Goal: Task Accomplishment & Management: Complete application form

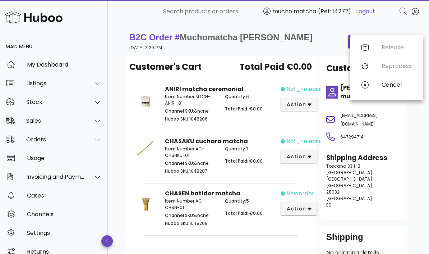
click at [418, 149] on div "B2C Order # Muchomatcha Irina 02 October 2025 at 3:39 PM order actions Customer…" at bounding box center [268, 179] width 321 height 312
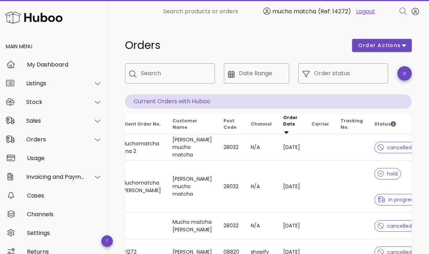
scroll to position [0, 32]
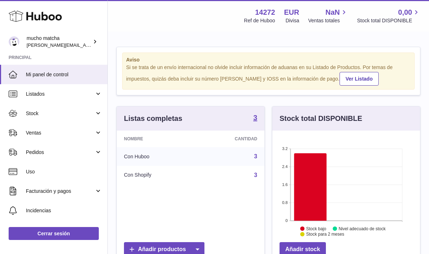
scroll to position [112, 148]
click at [99, 162] on link "Uso" at bounding box center [53, 171] width 107 height 19
click at [92, 152] on span "Pedidos" at bounding box center [60, 152] width 69 height 7
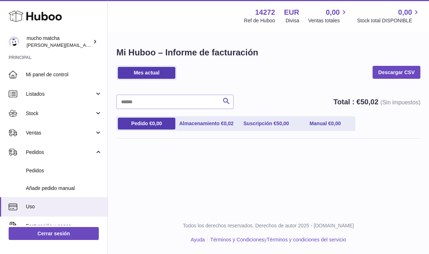
click at [31, 172] on span "Pedidos" at bounding box center [64, 170] width 76 height 7
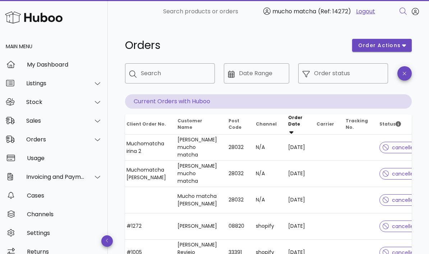
scroll to position [0, 27]
click at [393, 171] on span "cancelled" at bounding box center [400, 173] width 34 height 5
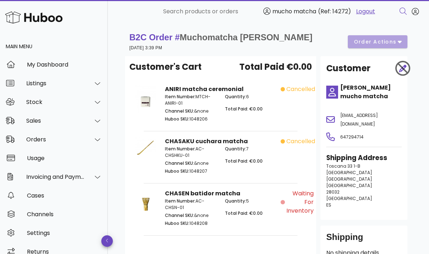
click at [405, 73] on div at bounding box center [399, 68] width 14 height 22
click at [406, 48] on div "B2C Order # Muchomatcha Irina 02 October 2025 at 3:39 PM order actions" at bounding box center [268, 42] width 278 height 20
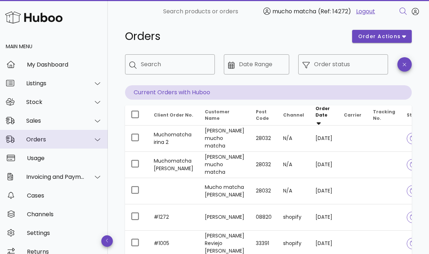
click at [27, 142] on div "Orders" at bounding box center [55, 139] width 59 height 7
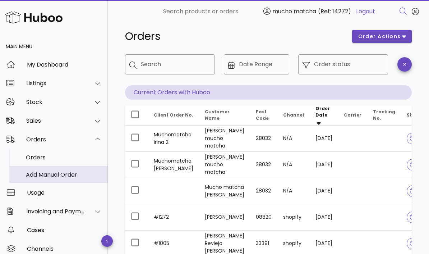
click at [35, 174] on div "Add Manual Order" at bounding box center [64, 174] width 76 height 7
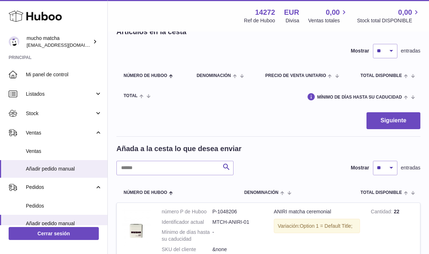
scroll to position [111, 0]
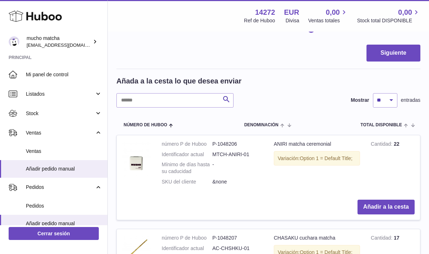
click at [399, 202] on button "Añadir a la cesta" at bounding box center [385, 206] width 57 height 15
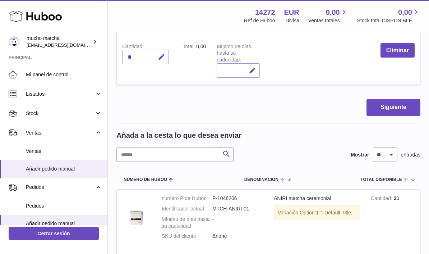
scroll to position [165, 0]
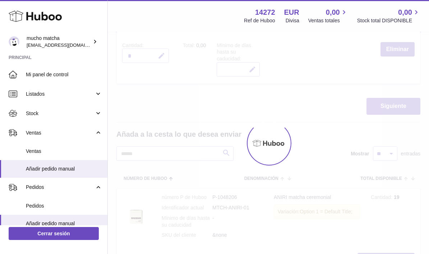
click at [398, 252] on div at bounding box center [268, 142] width 321 height 221
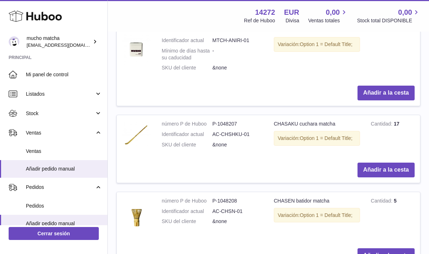
scroll to position [332, 0]
click at [401, 170] on button "Añadir a la cesta" at bounding box center [385, 170] width 57 height 15
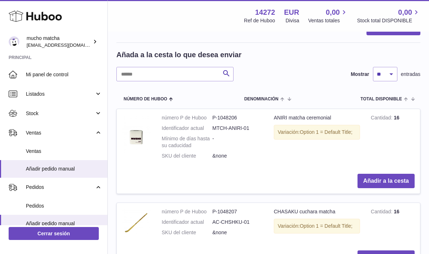
click at [402, 174] on button "Añadir a la cesta" at bounding box center [385, 181] width 57 height 15
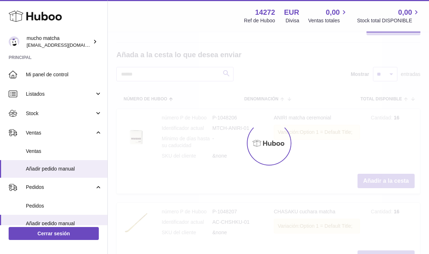
type input "*"
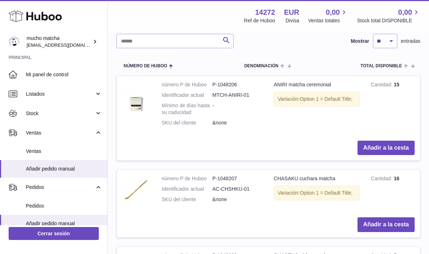
scroll to position [377, 0]
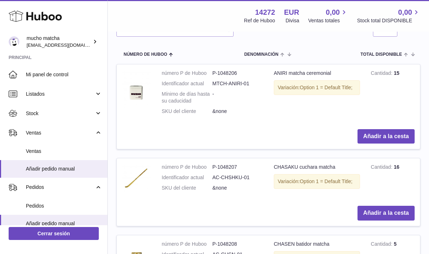
click at [400, 207] on button "Añadir a la cesta" at bounding box center [385, 213] width 57 height 15
click at [397, 206] on button "Añadir a la cesta" at bounding box center [385, 213] width 57 height 15
click at [396, 208] on button "Añadir a la cesta" at bounding box center [385, 213] width 57 height 15
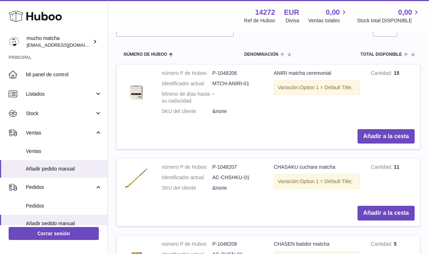
click at [396, 208] on button "Añadir a la cesta" at bounding box center [385, 213] width 57 height 15
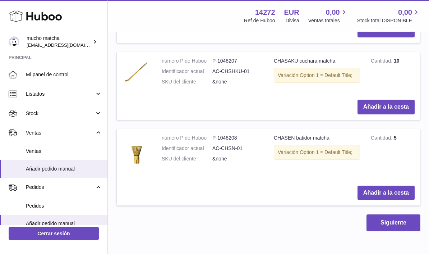
click at [401, 185] on button "Añadir a la cesta" at bounding box center [385, 192] width 57 height 15
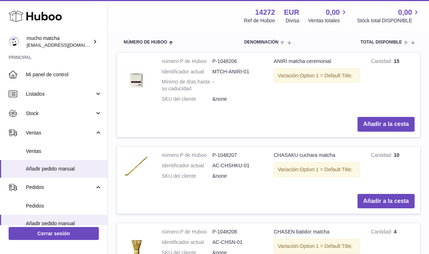
click at [398, 194] on button "Añadir a la cesta" at bounding box center [385, 201] width 57 height 15
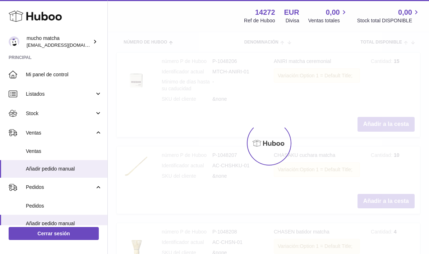
type input "*"
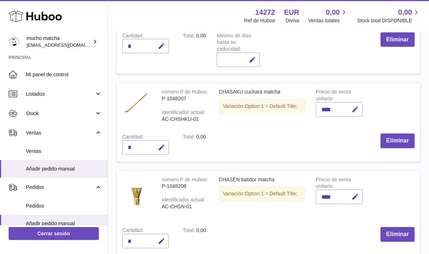
scroll to position [173, 0]
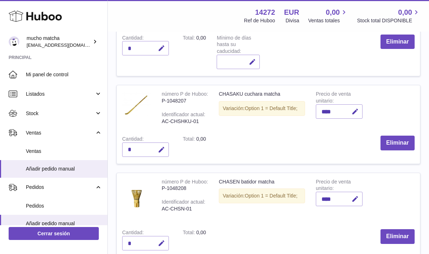
click at [156, 149] on button "button" at bounding box center [160, 149] width 17 height 15
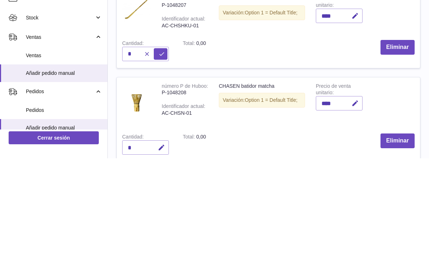
click at [415, 172] on tr "número P de Huboo P-1048208 Identificador actual AC-CHSN-01 CHASEN batidor matc…" at bounding box center [268, 214] width 304 height 85
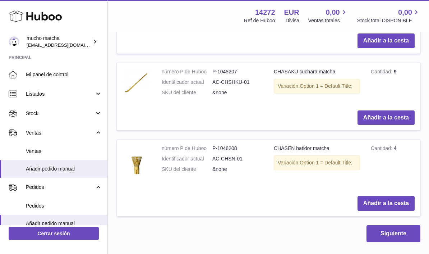
scroll to position [565, 0]
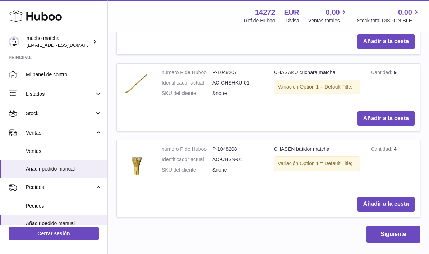
click at [398, 197] on button "Añadir a la cesta" at bounding box center [385, 204] width 57 height 15
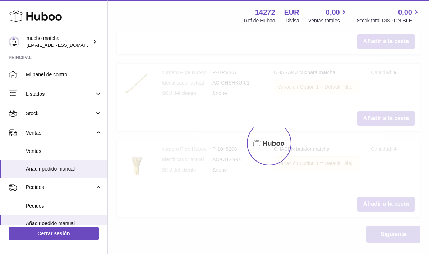
type input "*"
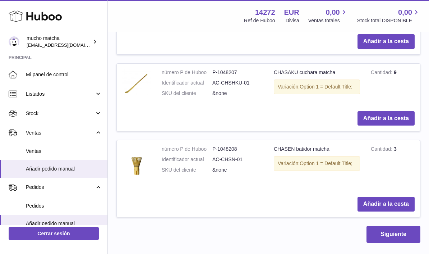
click at [398, 200] on button "Añadir a la cesta" at bounding box center [385, 204] width 57 height 15
click at [398, 199] on button "Añadir a la cesta" at bounding box center [385, 204] width 57 height 15
click at [399, 202] on button "Añadir a la cesta" at bounding box center [385, 204] width 57 height 15
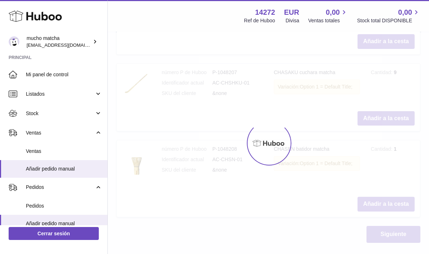
type input "*"
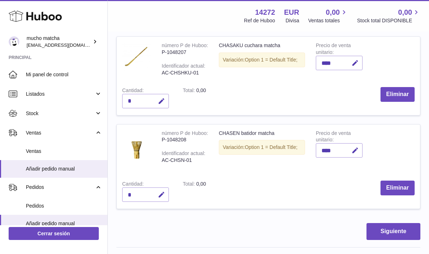
scroll to position [223, 0]
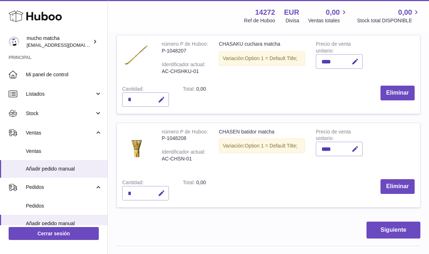
click at [403, 89] on button "Eliminar" at bounding box center [397, 93] width 34 height 15
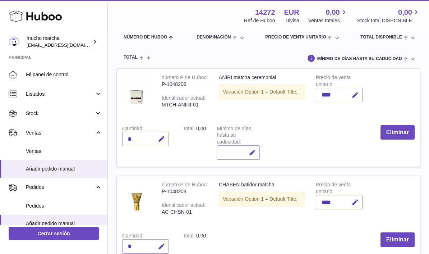
scroll to position [74, 0]
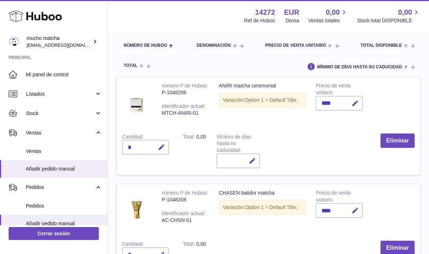
click at [395, 140] on button "Eliminar" at bounding box center [397, 140] width 34 height 15
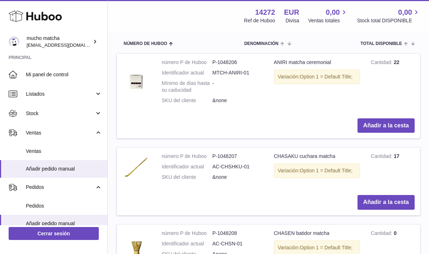
scroll to position [306, 0]
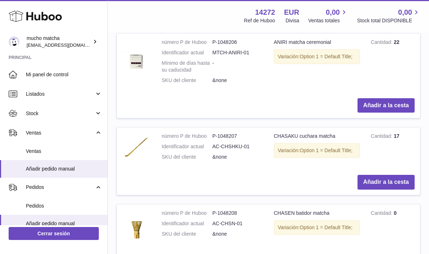
click at [406, 103] on button "Añadir a la cesta" at bounding box center [385, 105] width 57 height 15
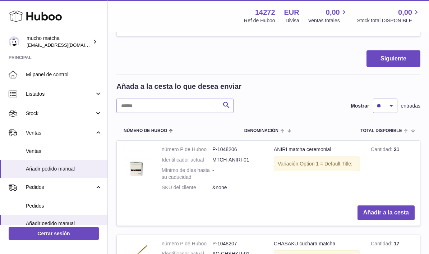
click at [403, 205] on button "Añadir a la cesta" at bounding box center [385, 212] width 57 height 15
click at [405, 207] on button "Añadir a la cesta" at bounding box center [385, 212] width 57 height 15
click at [403, 206] on button "Añadir a la cesta" at bounding box center [385, 212] width 57 height 15
click at [402, 206] on button "Añadir a la cesta" at bounding box center [385, 212] width 57 height 15
click at [404, 206] on button "Añadir a la cesta" at bounding box center [385, 212] width 57 height 15
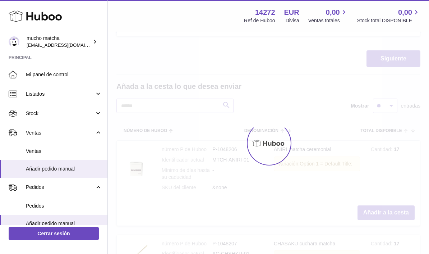
type input "*"
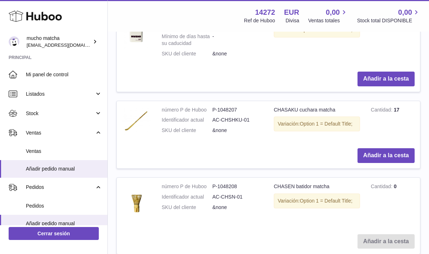
scroll to position [447, 0]
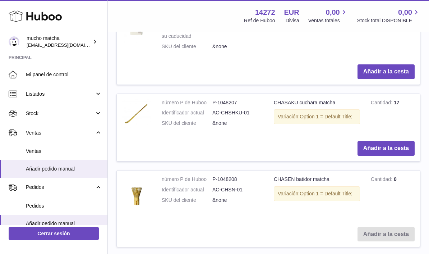
click at [402, 144] on button "Añadir a la cesta" at bounding box center [385, 148] width 57 height 15
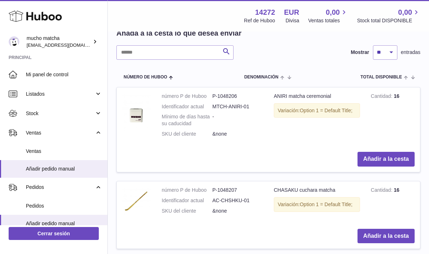
click at [404, 229] on button "Añadir a la cesta" at bounding box center [385, 236] width 57 height 15
click at [403, 229] on button "Añadir a la cesta" at bounding box center [385, 236] width 57 height 15
click at [405, 229] on button "Añadir a la cesta" at bounding box center [385, 236] width 57 height 15
click at [404, 229] on button "Añadir a la cesta" at bounding box center [385, 236] width 57 height 15
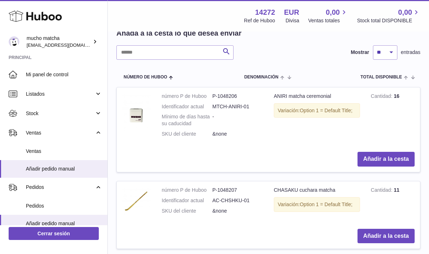
click at [403, 229] on button "Añadir a la cesta" at bounding box center [385, 236] width 57 height 15
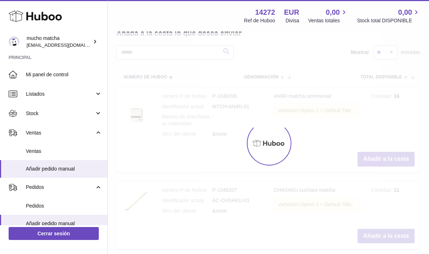
type input "*"
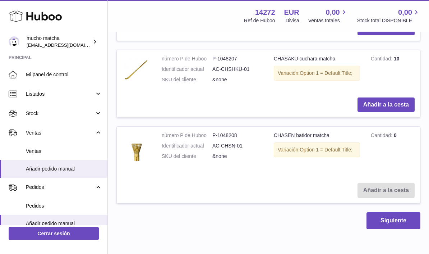
scroll to position [576, 0]
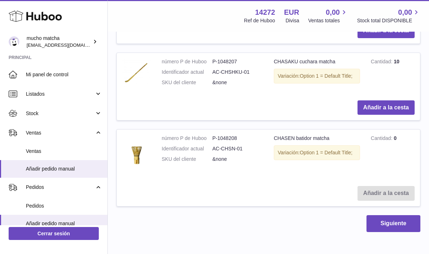
click at [403, 215] on button "Siguiente" at bounding box center [393, 223] width 54 height 17
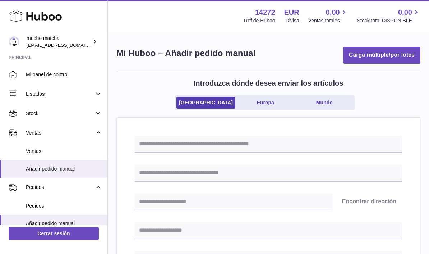
click at [275, 92] on div "Introduzca dónde desea enviar los artículos [GEOGRAPHIC_DATA] [GEOGRAPHIC_DATA]…" at bounding box center [268, 97] width 304 height 39
click at [278, 93] on div "Introduzca dónde desea enviar los artículos [GEOGRAPHIC_DATA] [GEOGRAPHIC_DATA]…" at bounding box center [268, 97] width 304 height 39
click at [276, 101] on link "Europa" at bounding box center [265, 103] width 57 height 12
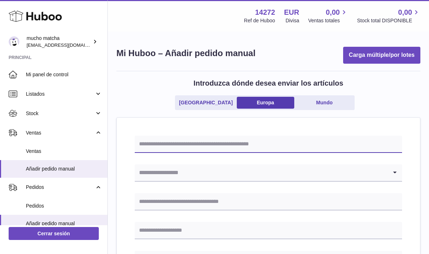
click at [311, 141] on input "text" at bounding box center [268, 143] width 267 height 17
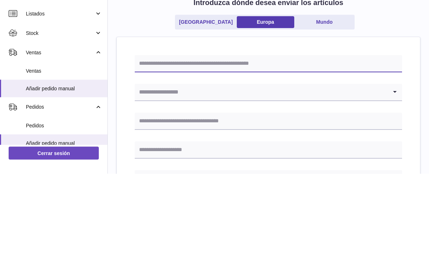
scroll to position [56, 0]
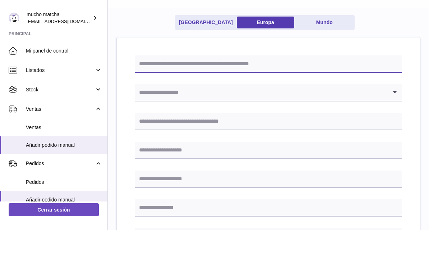
click at [297, 79] on input "text" at bounding box center [268, 87] width 267 height 17
type input "**********"
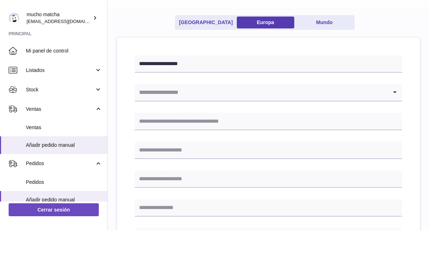
click at [282, 108] on input "Search for option" at bounding box center [261, 116] width 253 height 17
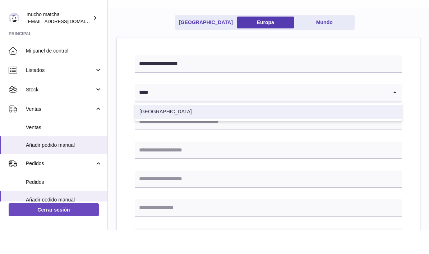
click at [269, 128] on li "[GEOGRAPHIC_DATA]" at bounding box center [268, 135] width 267 height 14
type input "****"
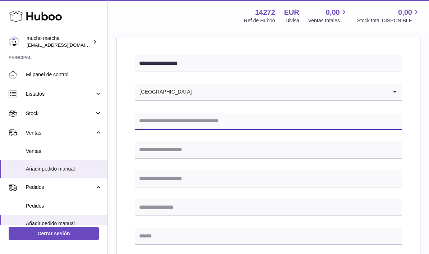
click at [249, 120] on input "text" at bounding box center [268, 120] width 267 height 17
type input "**********"
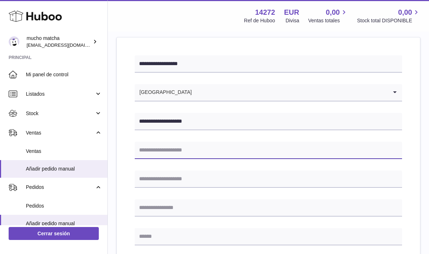
click at [284, 149] on input "text" at bounding box center [268, 150] width 267 height 17
type input "****"
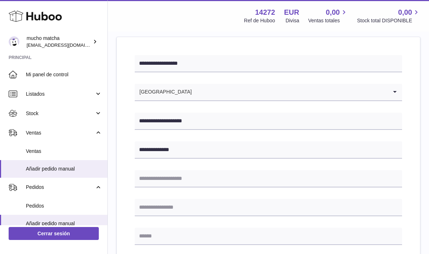
type input "**********"
type input "******"
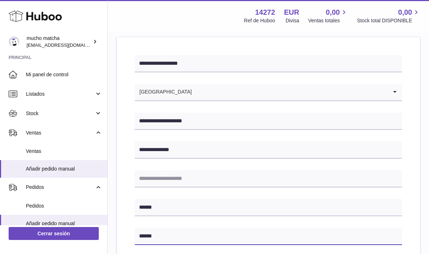
type input "******"
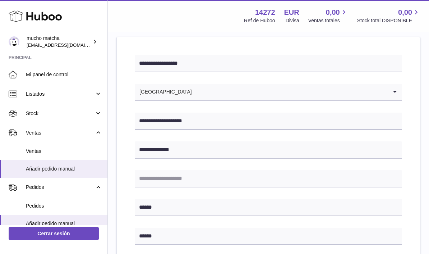
type input "*****"
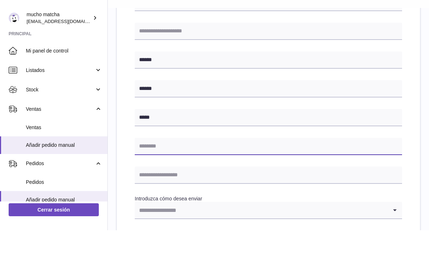
scroll to position [254, 0]
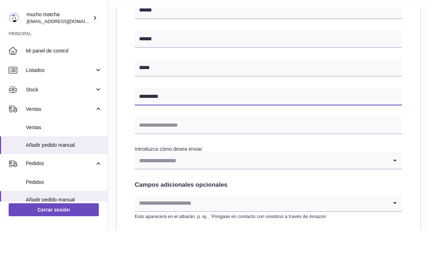
type input "*********"
click at [273, 176] on input "Search for option" at bounding box center [261, 184] width 253 height 17
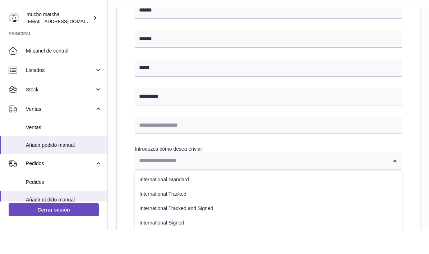
scroll to position [277, 0]
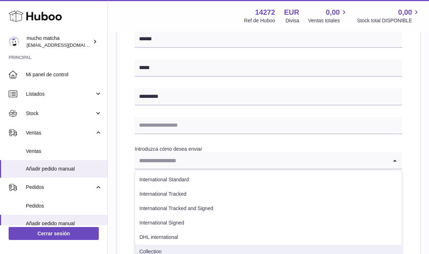
click at [162, 250] on li "Collection" at bounding box center [268, 251] width 267 height 14
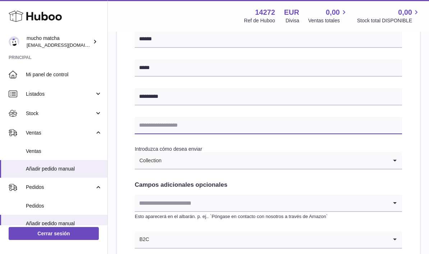
click at [233, 126] on input "text" at bounding box center [268, 125] width 267 height 17
type input "**********"
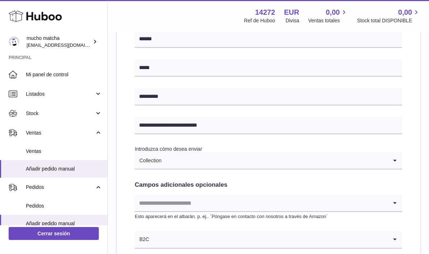
click at [387, 154] on input "Search for option" at bounding box center [275, 160] width 226 height 17
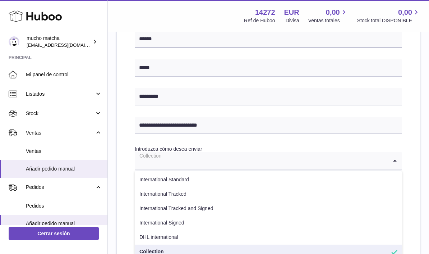
click at [393, 153] on icon "Search for option" at bounding box center [395, 160] width 14 height 17
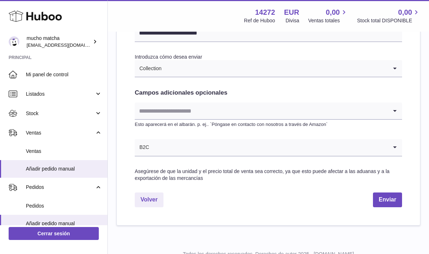
scroll to position [369, 0]
click at [392, 200] on button "Enviar" at bounding box center [387, 200] width 29 height 15
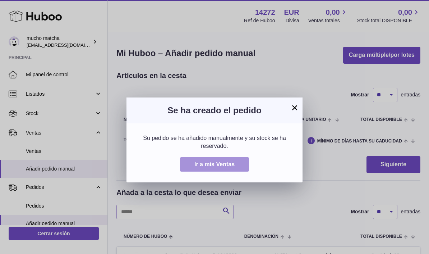
click at [235, 161] on span "Ir a mis Ventas" at bounding box center [214, 164] width 40 height 6
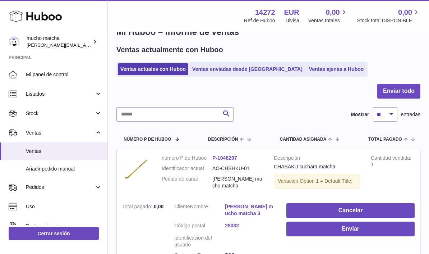
scroll to position [17, 0]
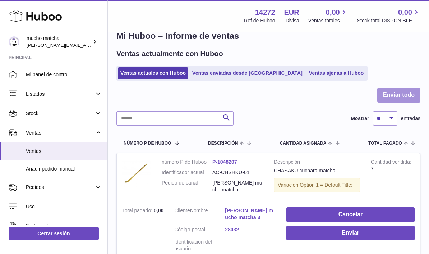
click at [417, 96] on button "Enviar todo" at bounding box center [398, 95] width 43 height 15
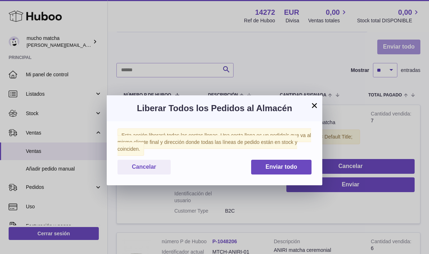
scroll to position [65, 0]
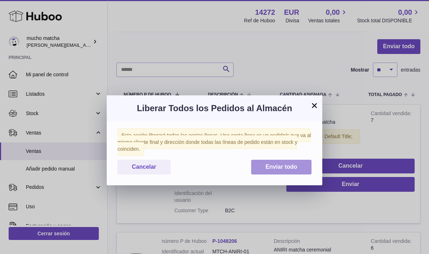
click at [293, 165] on span "Enviar todo" at bounding box center [282, 166] width 32 height 6
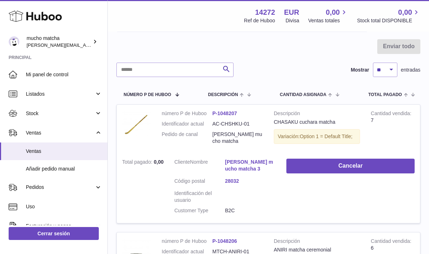
click at [326, 101] on th "Cantidad ASIGNADA" at bounding box center [309, 94] width 72 height 20
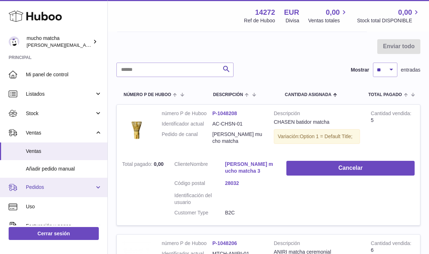
click at [61, 187] on span "Pedidos" at bounding box center [60, 187] width 69 height 7
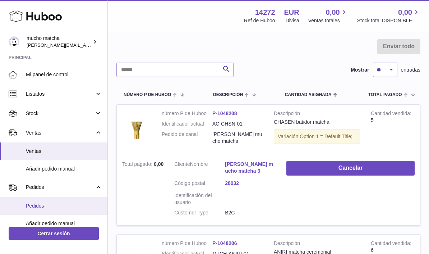
click at [65, 211] on link "Pedidos" at bounding box center [53, 206] width 107 height 18
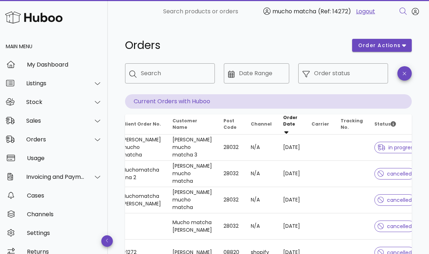
scroll to position [0, 32]
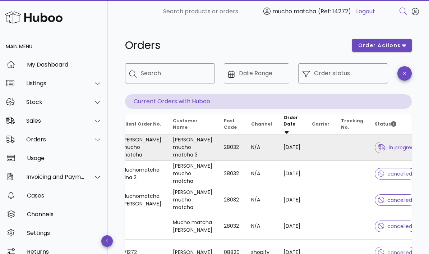
click at [339, 145] on td at bounding box center [352, 147] width 34 height 26
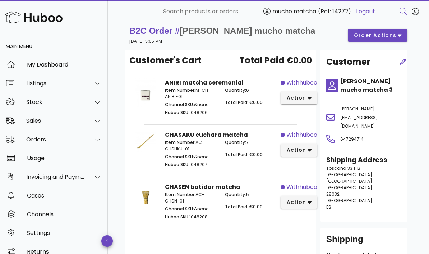
scroll to position [8, 0]
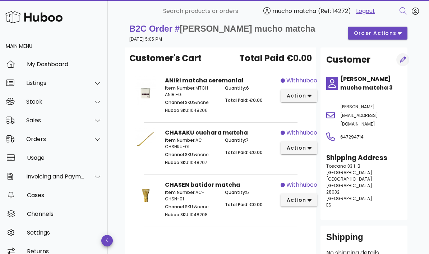
click at [403, 59] on icon "button" at bounding box center [403, 60] width 6 height 6
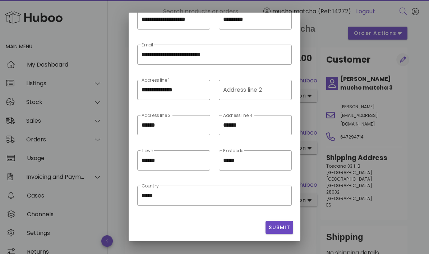
scroll to position [0, 0]
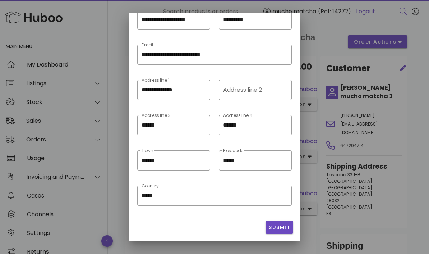
click at [332, 31] on div at bounding box center [214, 127] width 429 height 254
click at [371, 146] on div at bounding box center [214, 127] width 429 height 254
click at [414, 110] on div at bounding box center [214, 127] width 429 height 254
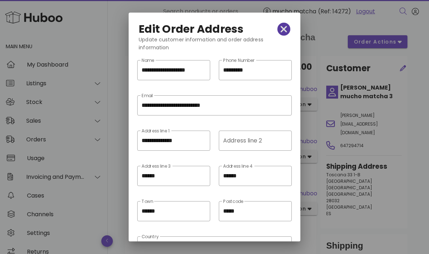
click at [285, 24] on icon "button" at bounding box center [284, 29] width 6 height 10
